Goal: Navigation & Orientation: Find specific page/section

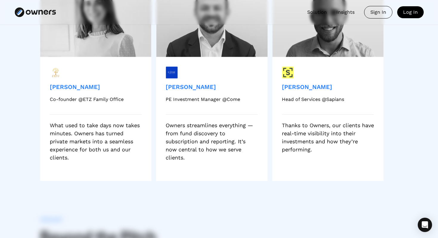
scroll to position [1266, 0]
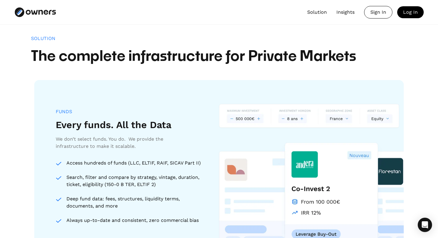
click at [323, 15] on link "Solution" at bounding box center [317, 12] width 20 height 7
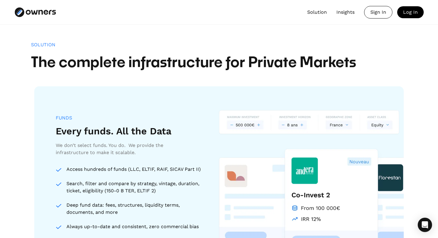
scroll to position [457, 0]
click at [342, 13] on link "Insights" at bounding box center [346, 12] width 18 height 7
click at [348, 13] on link "Insights" at bounding box center [346, 12] width 18 height 7
click at [378, 12] on div "Sign In" at bounding box center [379, 12] width 28 height 12
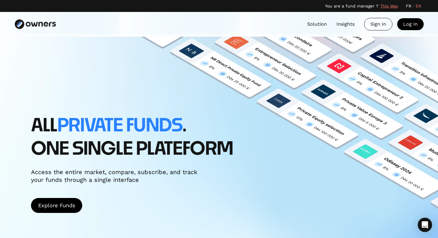
click at [345, 25] on link "Insights" at bounding box center [346, 24] width 18 height 7
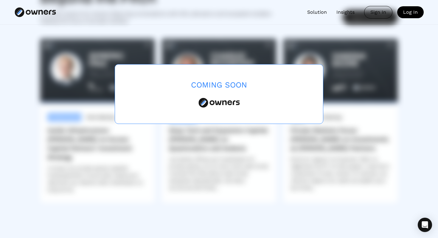
scroll to position [1629, 0]
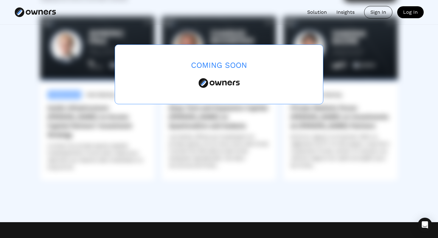
click at [211, 88] on div "Coming Soon" at bounding box center [219, 74] width 209 height 60
click at [202, 67] on div "Coming Soon" at bounding box center [219, 65] width 56 height 9
click at [175, 63] on div "Coming Soon" at bounding box center [219, 74] width 209 height 60
click at [91, 92] on div "Coming Soon" at bounding box center [219, 74] width 438 height 238
click at [212, 140] on div "Coming Soon" at bounding box center [219, 74] width 438 height 238
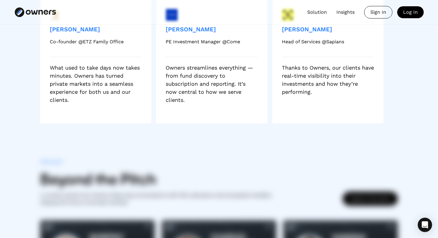
scroll to position [1352, 0]
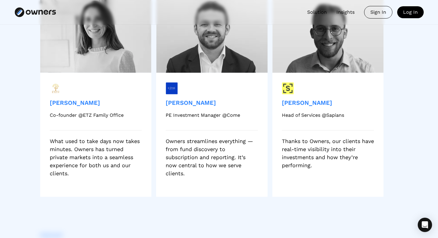
click at [345, 17] on nav "FR / EN Solution Insights Sign In Log In" at bounding box center [240, 12] width 368 height 13
click at [346, 13] on link "Insights" at bounding box center [346, 12] width 18 height 7
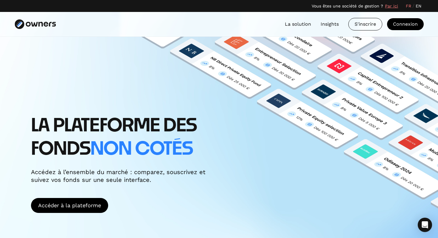
click at [419, 7] on link "EN" at bounding box center [419, 6] width 6 height 6
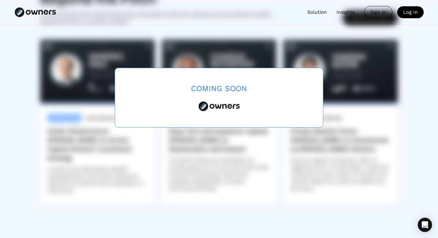
scroll to position [1726, 0]
